Goal: Information Seeking & Learning: Learn about a topic

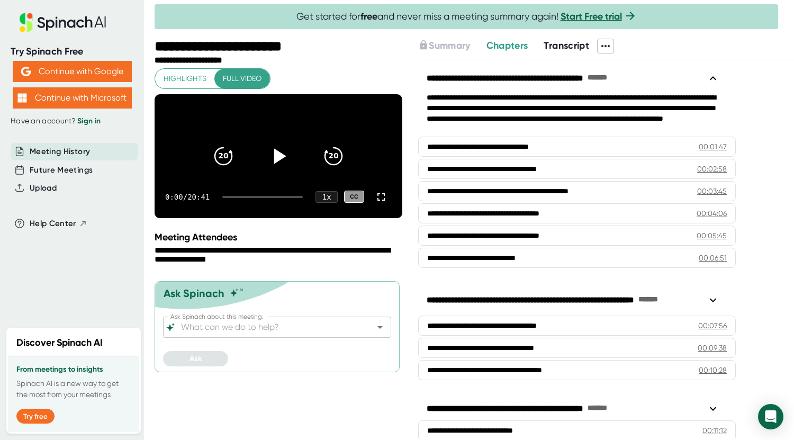
click at [279, 164] on icon at bounding box center [280, 155] width 12 height 15
click at [231, 210] on div "0:51 / 20:41 1 x CC" at bounding box center [279, 197] width 248 height 42
click at [231, 198] on div at bounding box center [262, 197] width 80 height 2
click at [233, 198] on div at bounding box center [262, 197] width 80 height 2
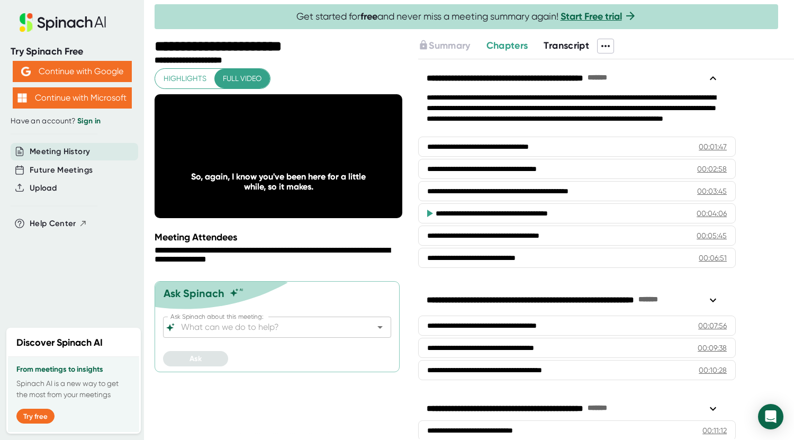
click at [359, 410] on div "**********" at bounding box center [280, 240] width 250 height 402
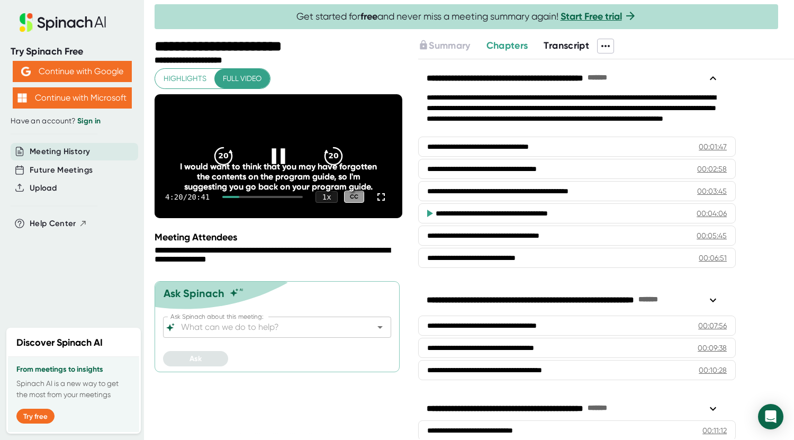
click at [279, 166] on icon at bounding box center [278, 155] width 26 height 26
click at [280, 164] on icon at bounding box center [280, 155] width 12 height 15
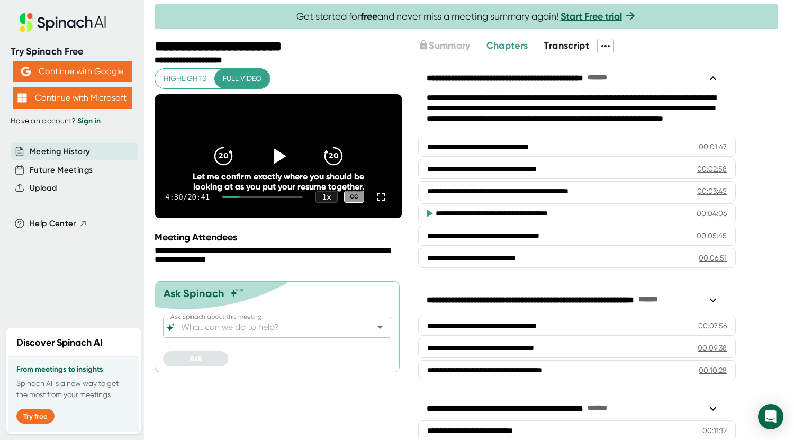
click at [280, 164] on icon at bounding box center [280, 155] width 12 height 15
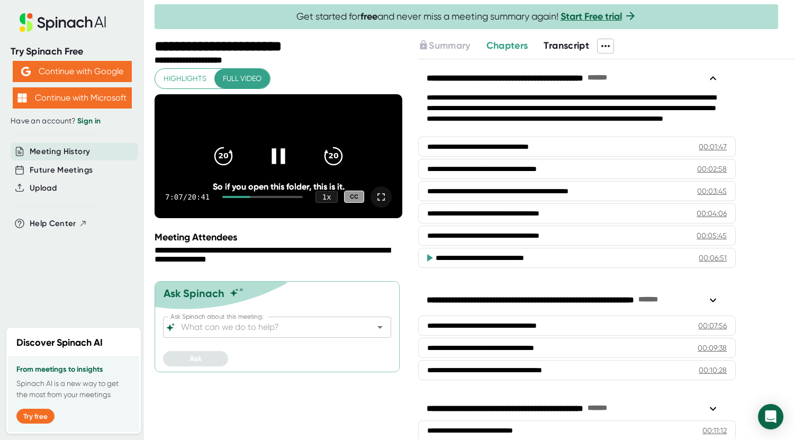
click at [382, 203] on icon at bounding box center [381, 197] width 13 height 13
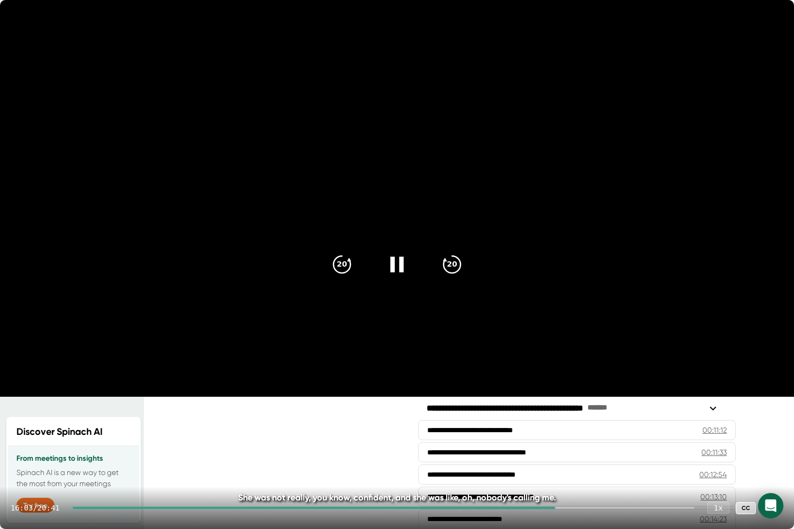
click at [396, 269] on icon at bounding box center [397, 264] width 26 height 26
click at [394, 261] on icon at bounding box center [399, 264] width 12 height 15
click at [773, 439] on icon at bounding box center [772, 508] width 13 height 13
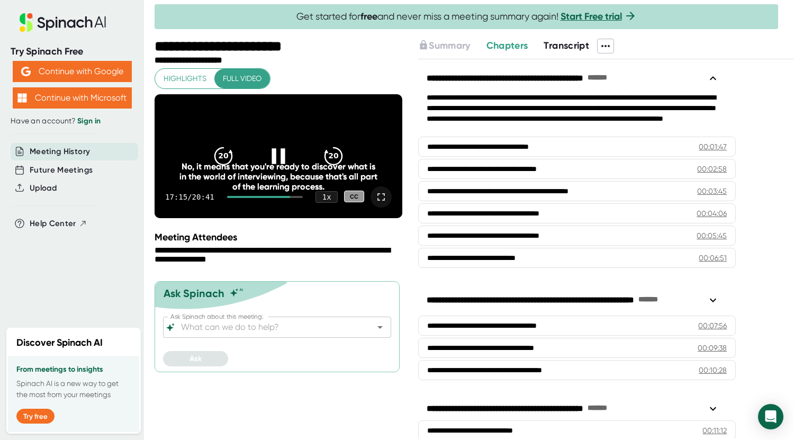
click at [380, 203] on icon at bounding box center [381, 197] width 13 height 13
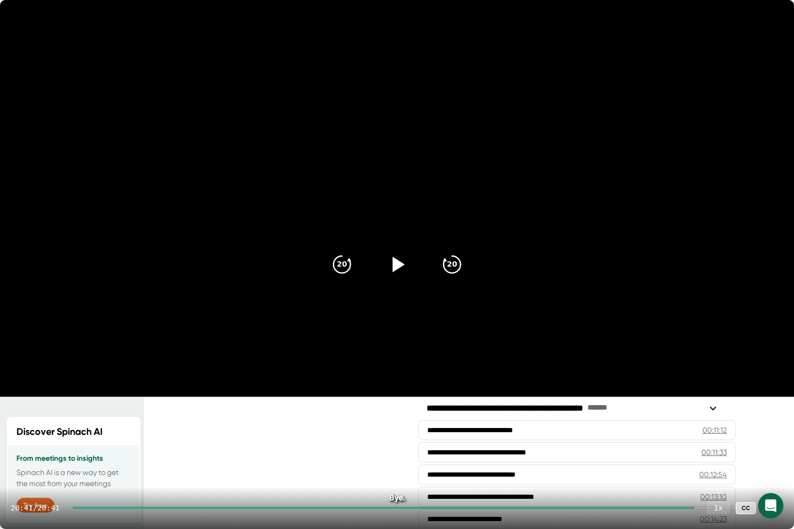
click at [777, 439] on icon at bounding box center [772, 508] width 13 height 13
